Goal: Task Accomplishment & Management: Use online tool/utility

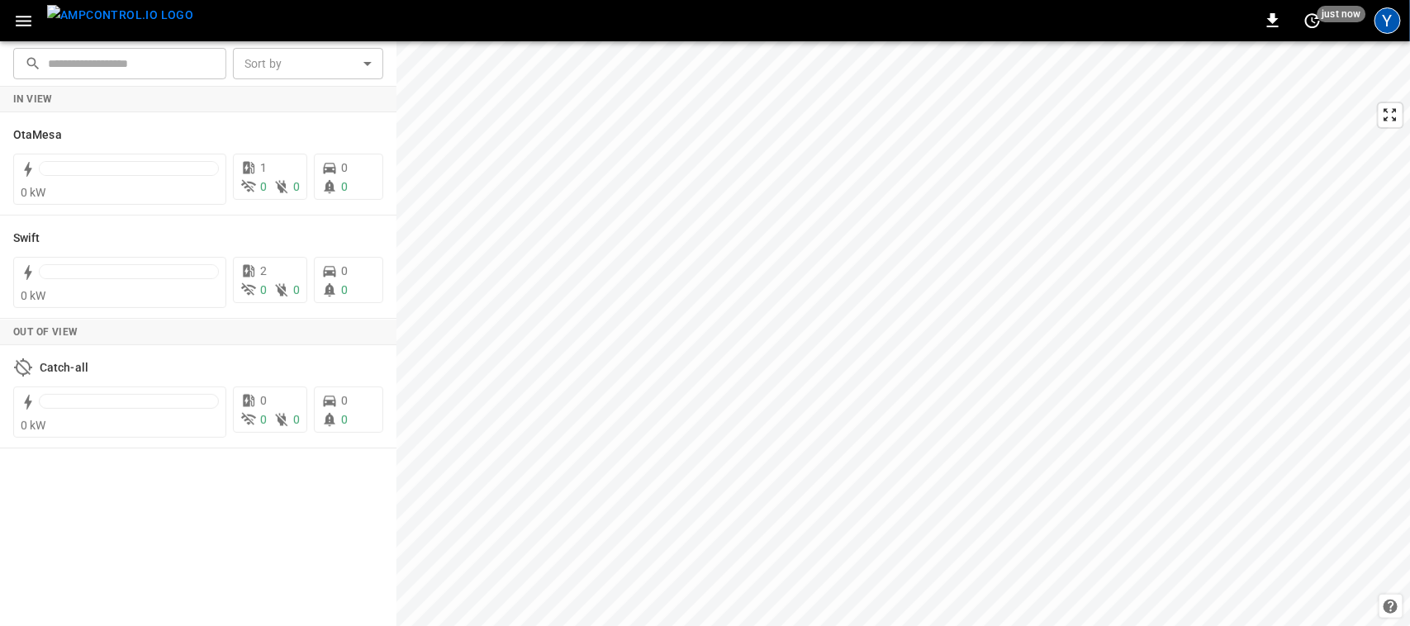
click at [1385, 33] on div "Y" at bounding box center [1388, 20] width 26 height 26
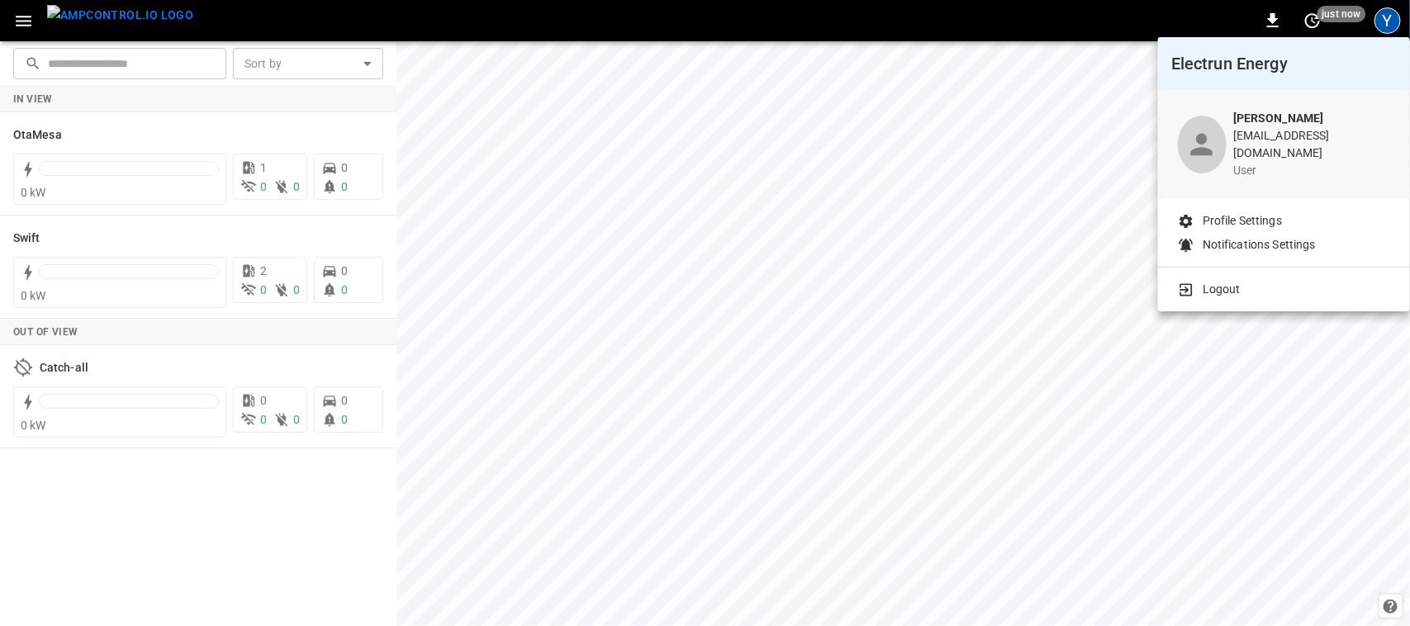
click at [37, 129] on div at bounding box center [705, 313] width 1410 height 626
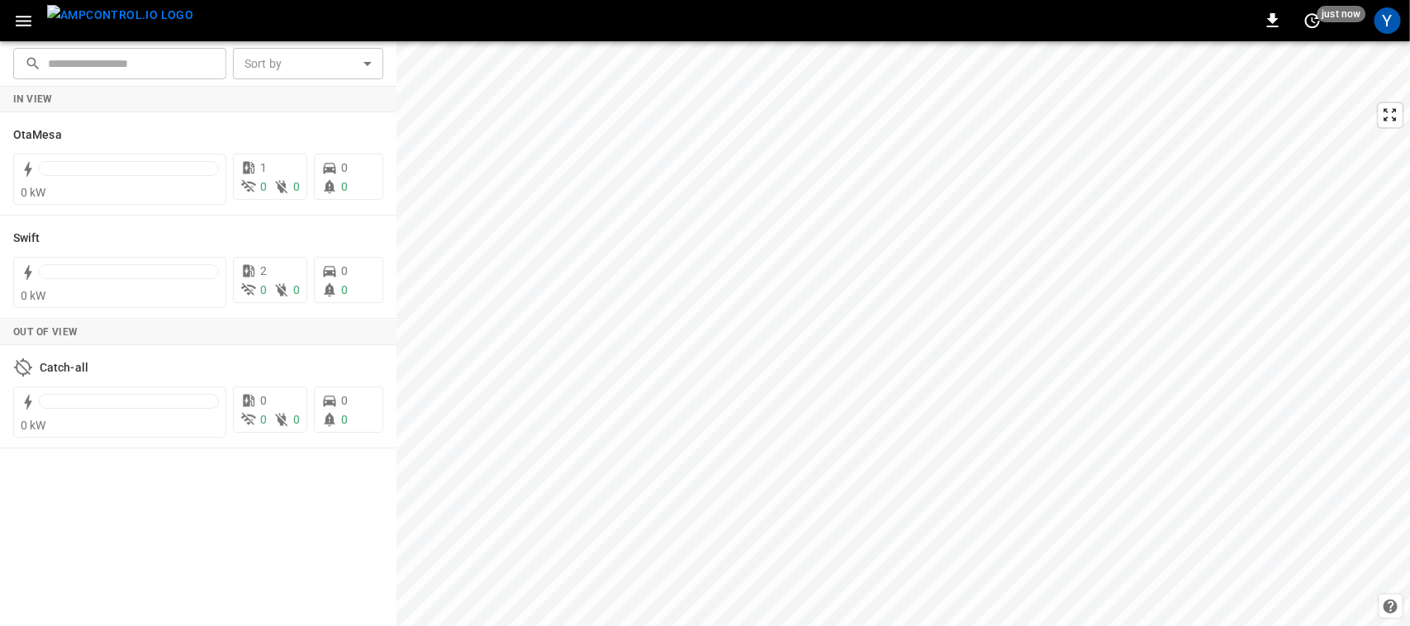
click at [37, 129] on body "0 just now Y ​ ​ Sort by ​ Sort by In View OtaMesa 0 kW 1 0 0 0 0 Swift 0 kW 2 …" at bounding box center [705, 313] width 1410 height 626
click at [41, 133] on h6 "OtaMesa" at bounding box center [37, 135] width 49 height 18
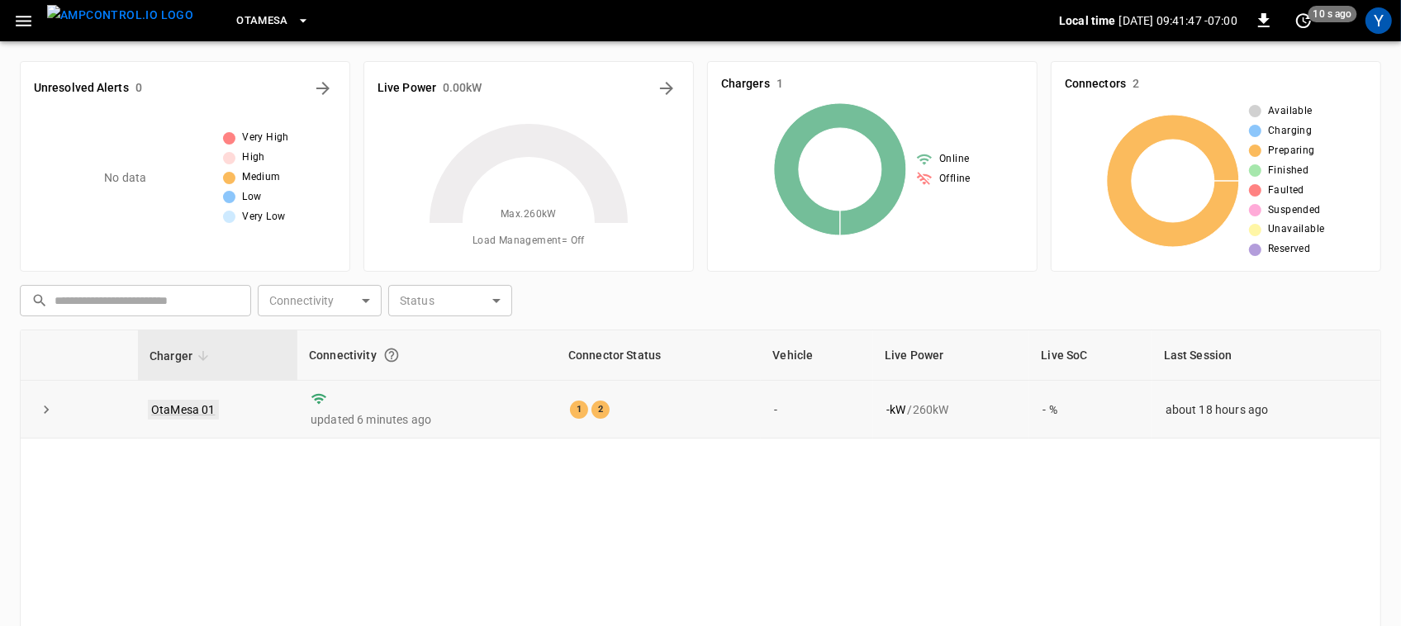
click at [192, 407] on link "OtaMesa 01" at bounding box center [183, 410] width 71 height 20
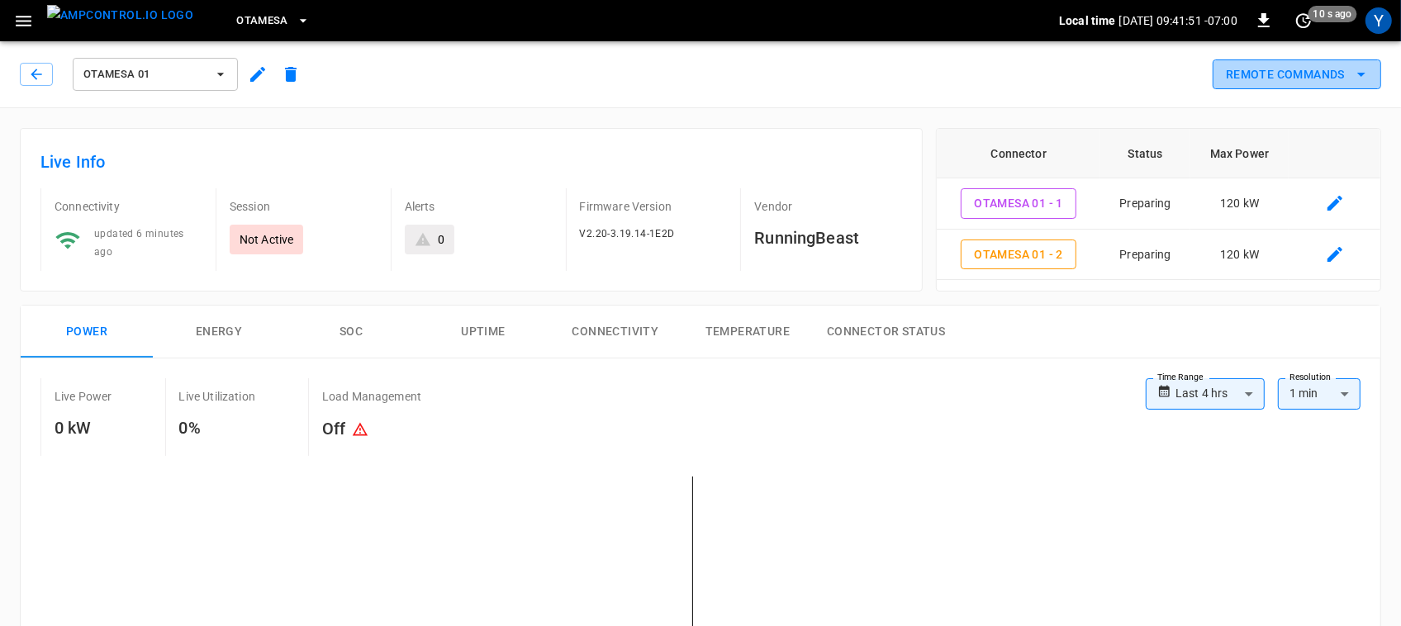
click at [1232, 69] on button "Remote Commands" at bounding box center [1297, 74] width 169 height 31
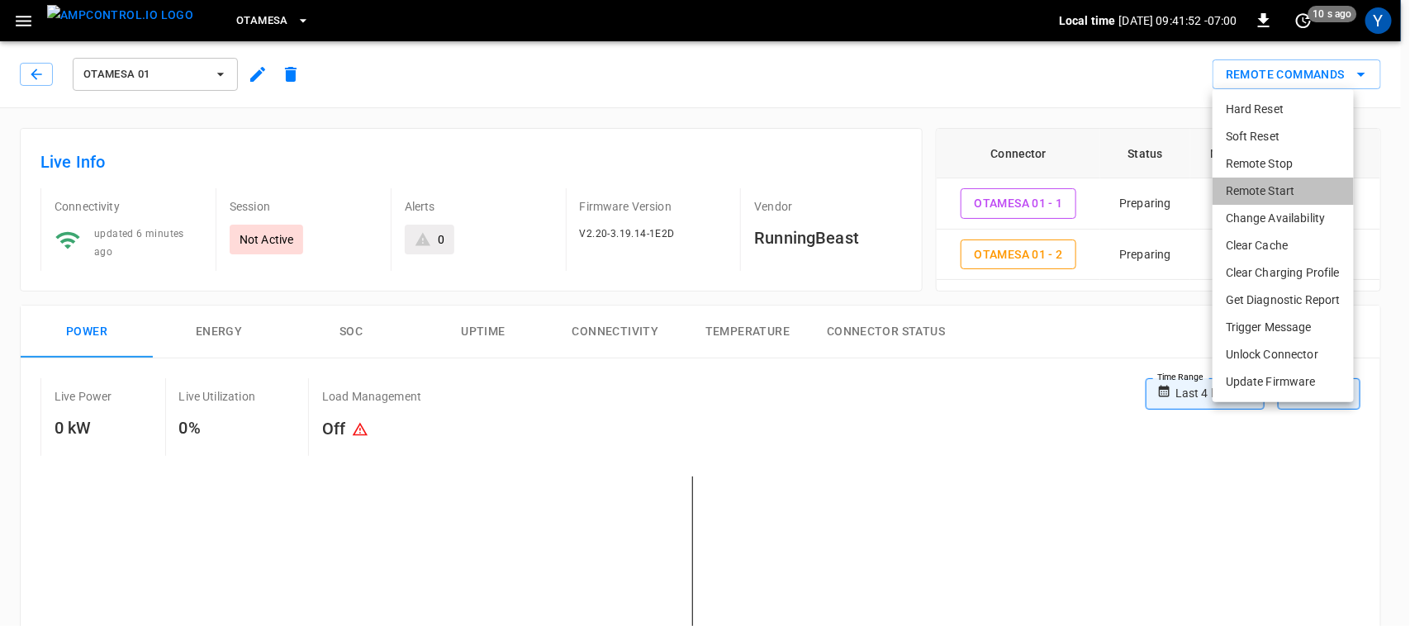
click at [1252, 182] on li "Remote Start" at bounding box center [1283, 191] width 141 height 27
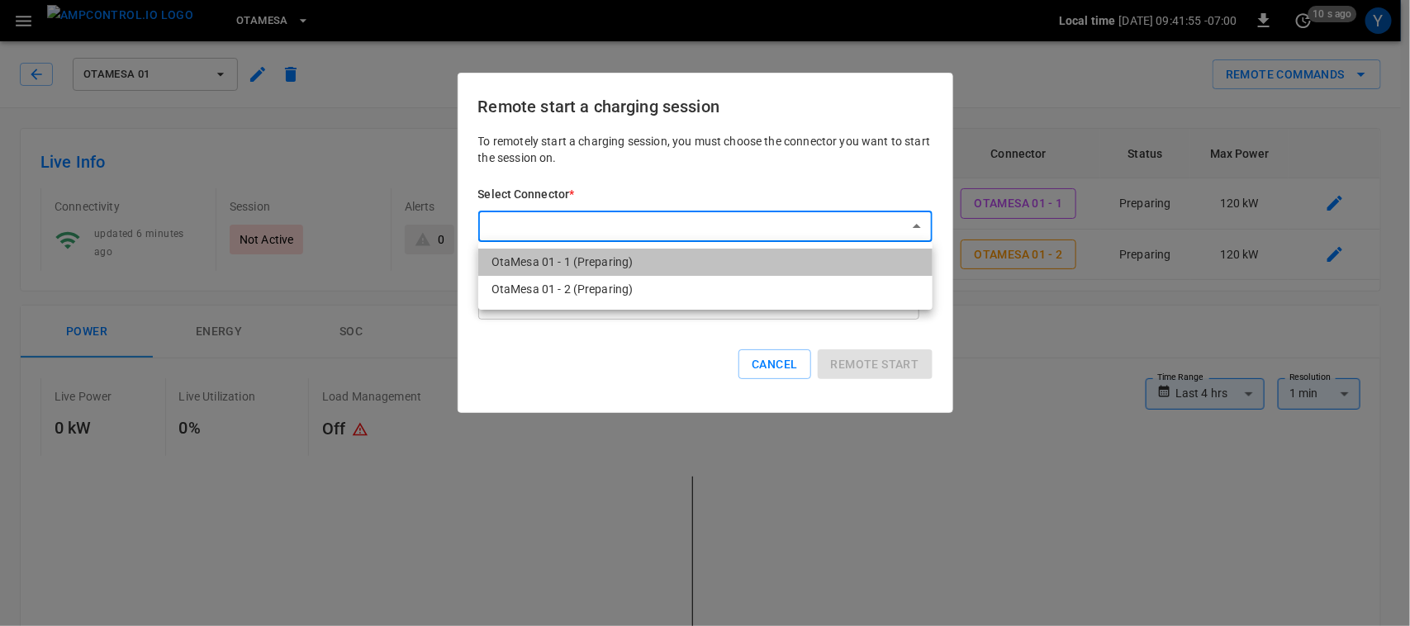
click at [661, 249] on li "OtaMesa 01 - 1 (Preparing)" at bounding box center [705, 262] width 454 height 27
type input "**********"
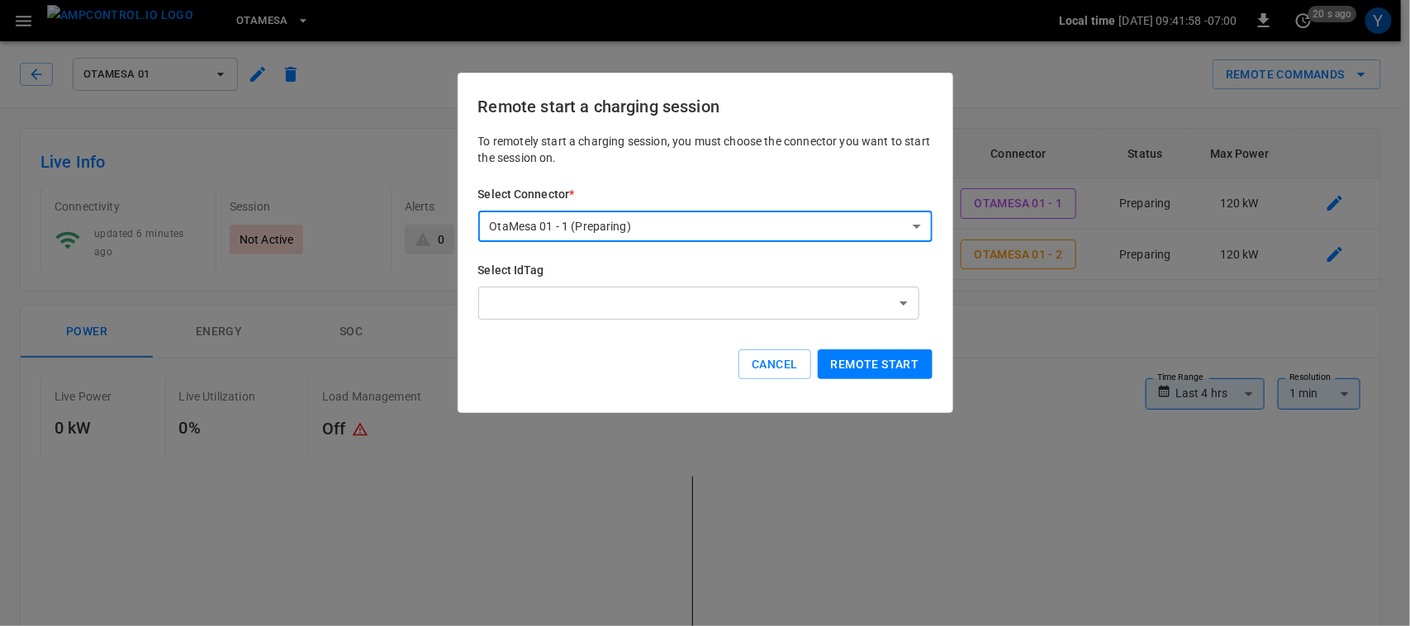
click at [874, 369] on button "Remote start" at bounding box center [875, 364] width 115 height 31
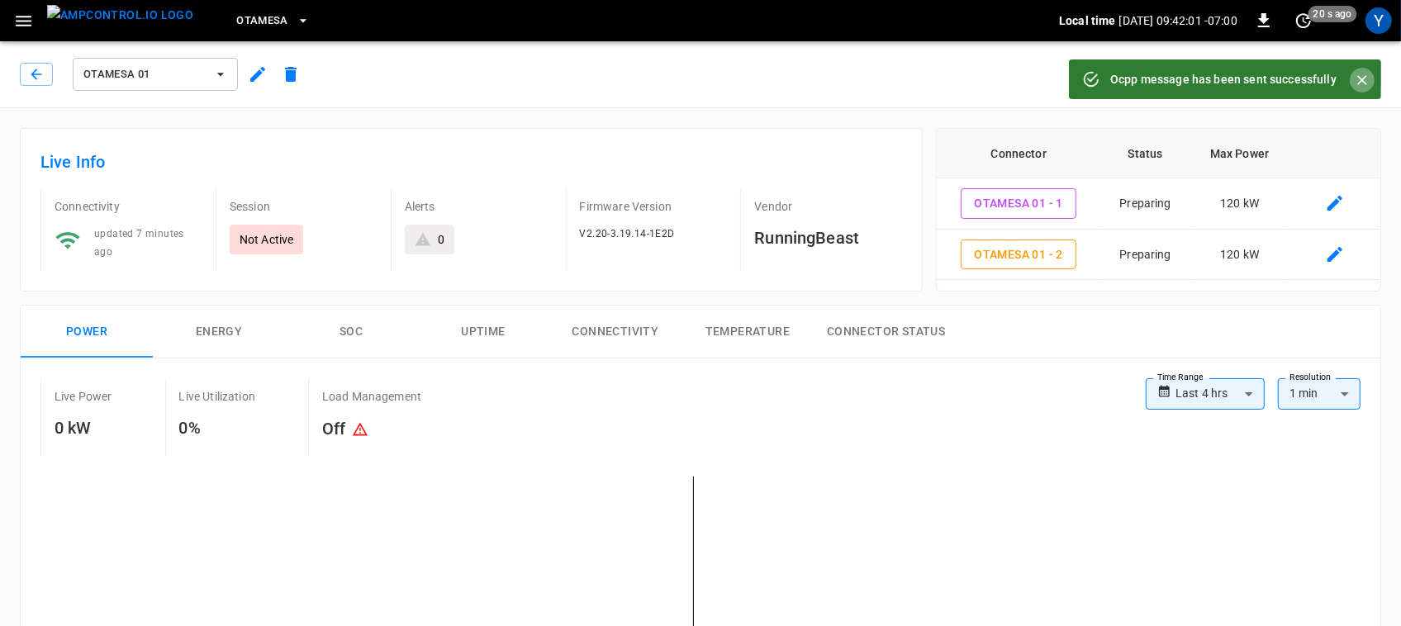
click at [1356, 75] on icon "Close" at bounding box center [1362, 80] width 17 height 17
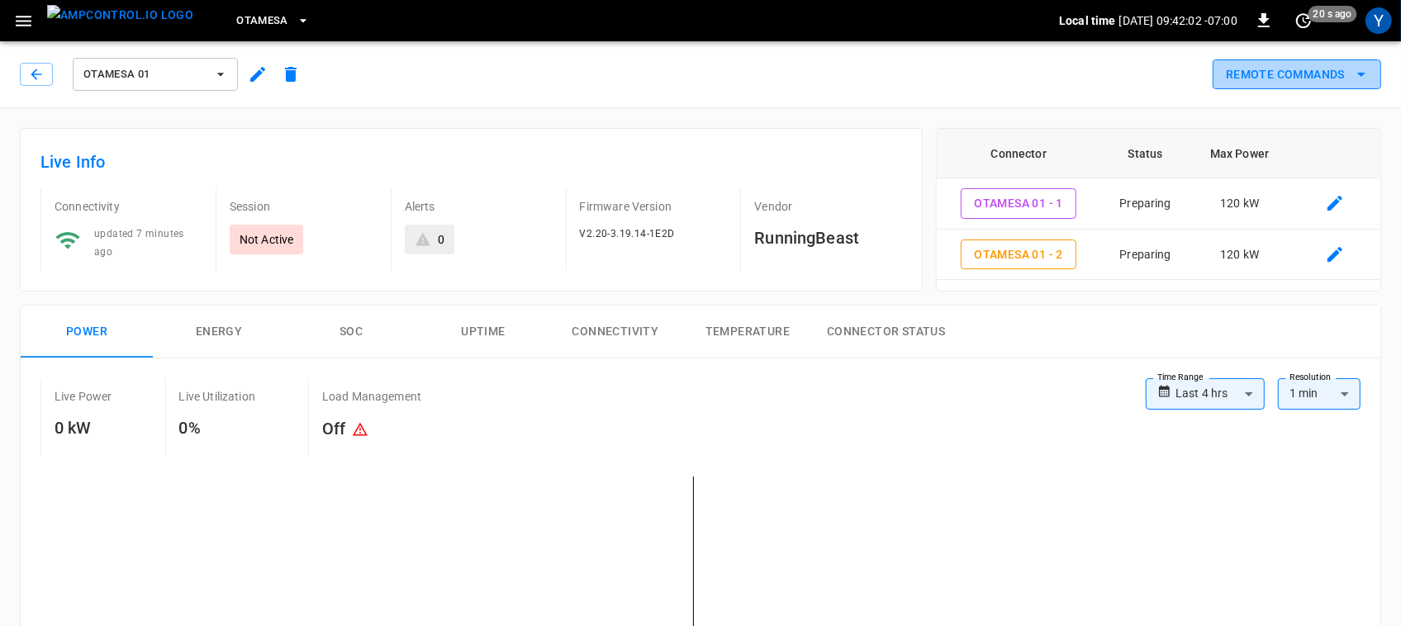
click at [1315, 76] on button "Remote Commands" at bounding box center [1297, 74] width 169 height 31
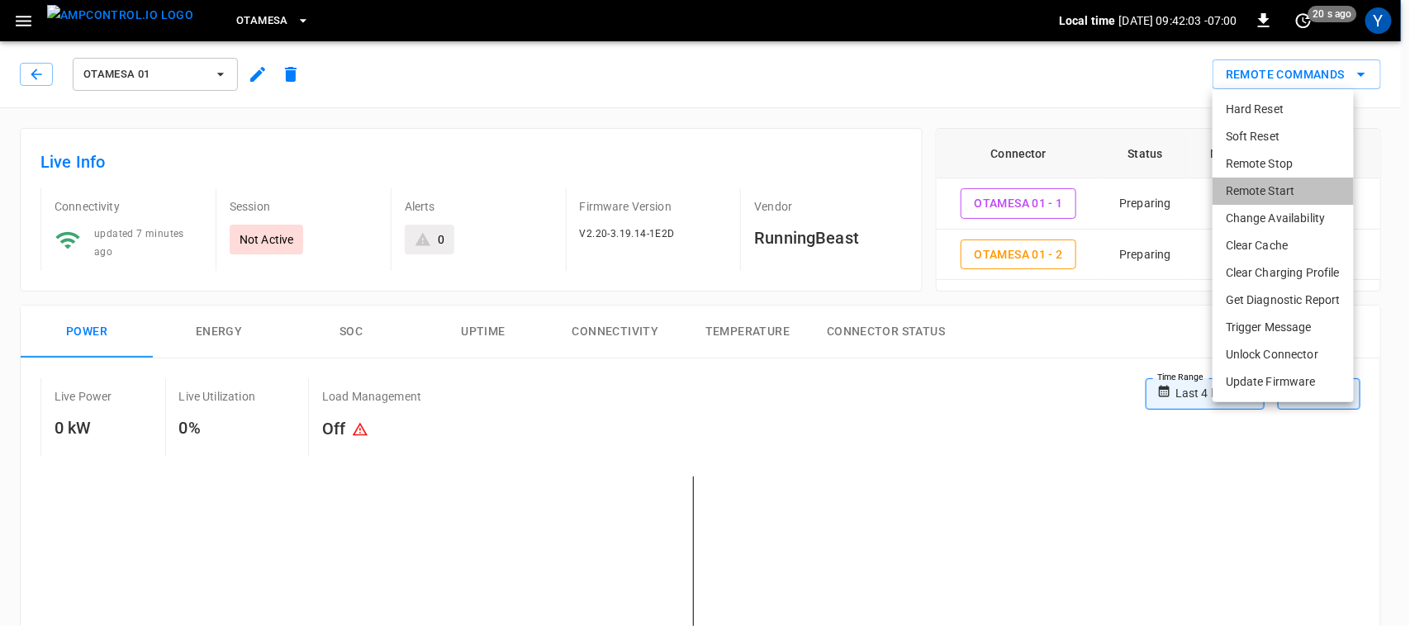
click at [1282, 183] on li "Remote Start" at bounding box center [1283, 191] width 141 height 27
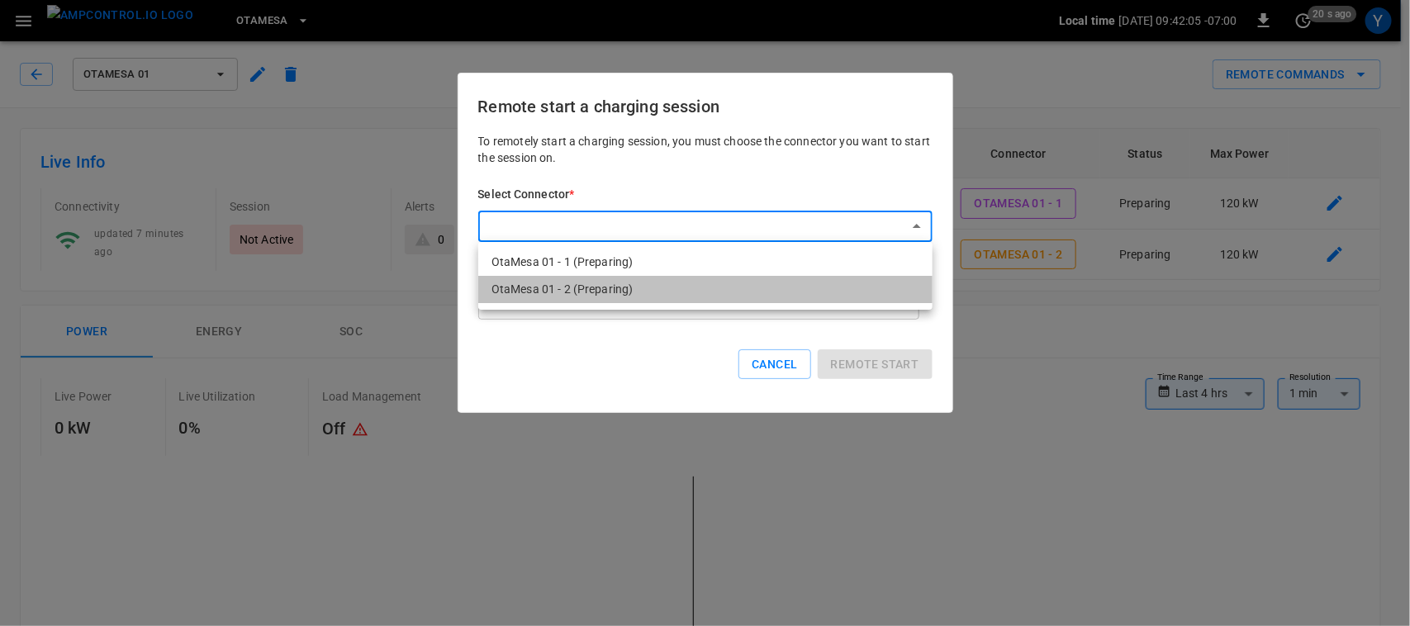
click at [763, 287] on li "OtaMesa 01 - 2 (Preparing)" at bounding box center [705, 289] width 454 height 27
type input "**********"
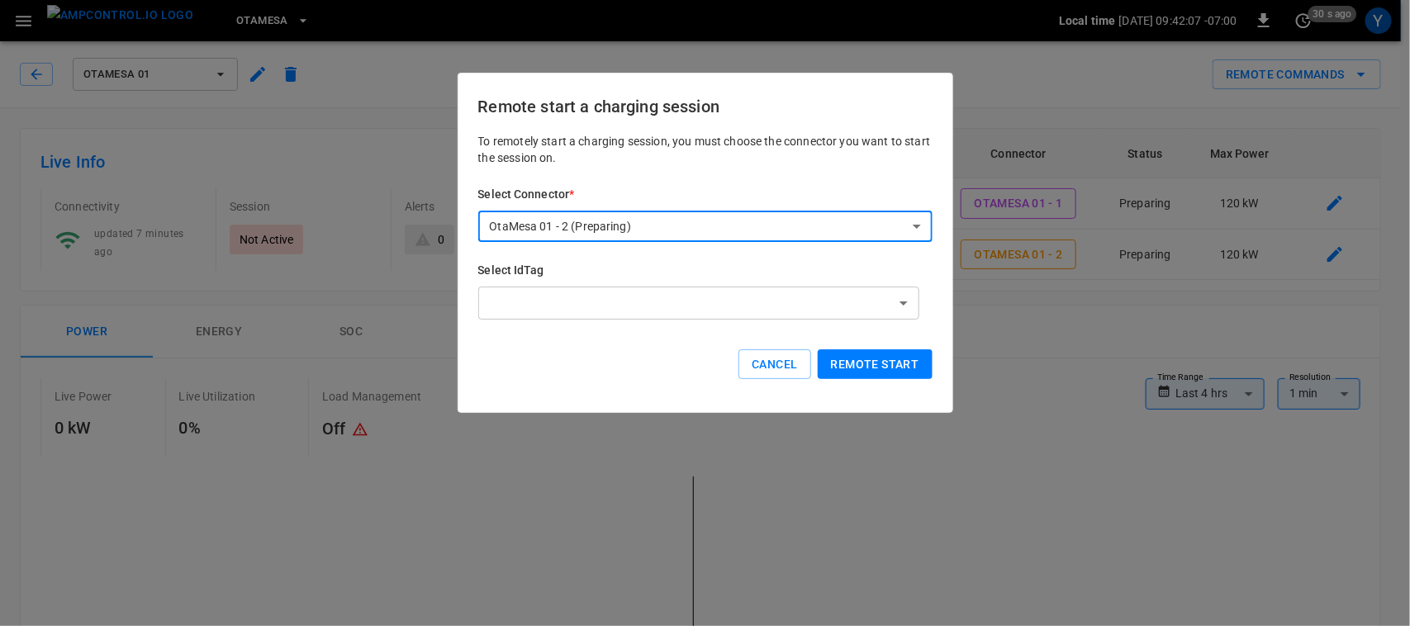
click at [885, 368] on button "Remote start" at bounding box center [875, 364] width 115 height 31
